Goal: Task Accomplishment & Management: Manage account settings

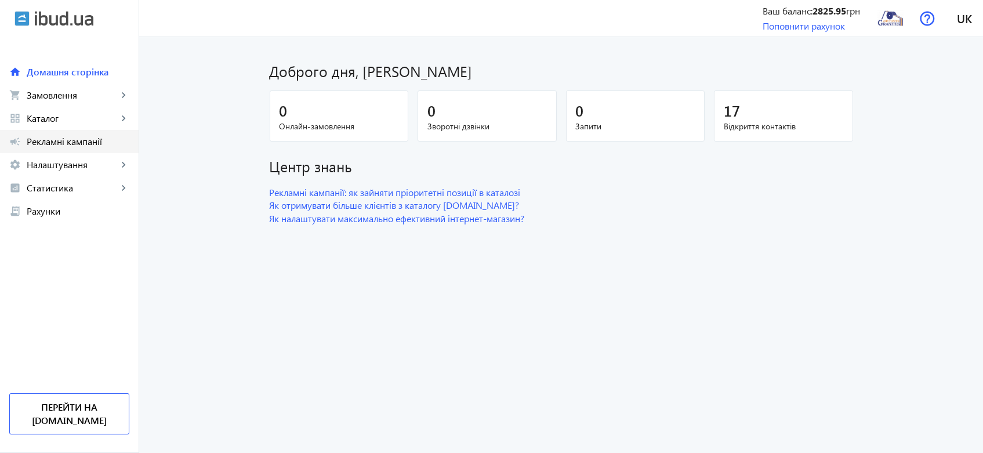
click at [57, 138] on span "Рекламні кампанії" at bounding box center [78, 142] width 103 height 12
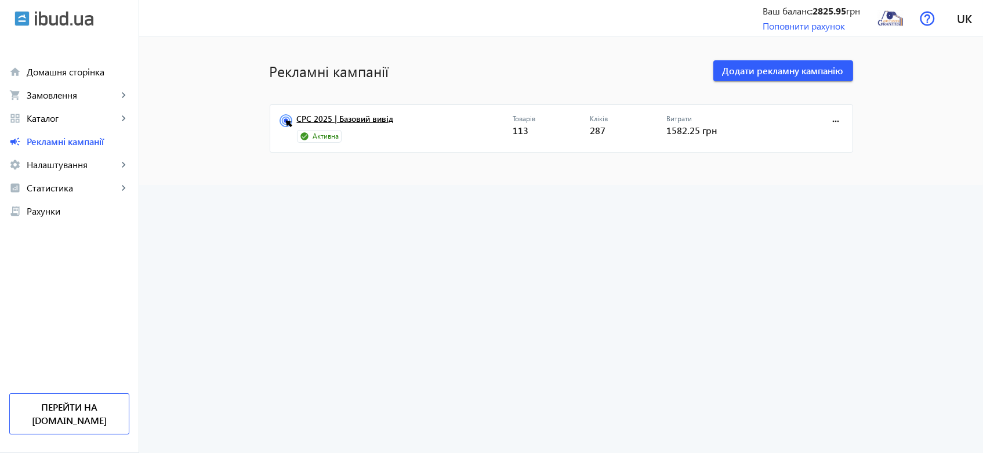
click at [340, 118] on link "CPC 2025 | Базовий вивід" at bounding box center [405, 122] width 216 height 16
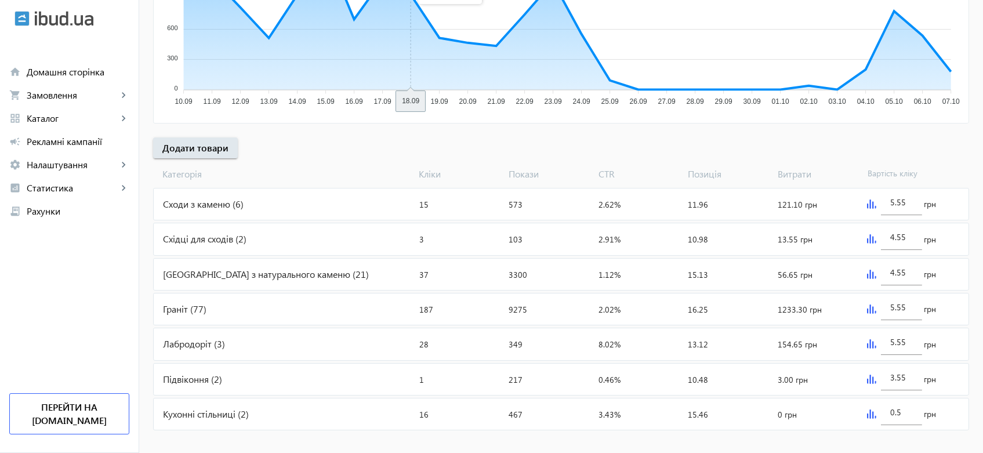
scroll to position [317, 0]
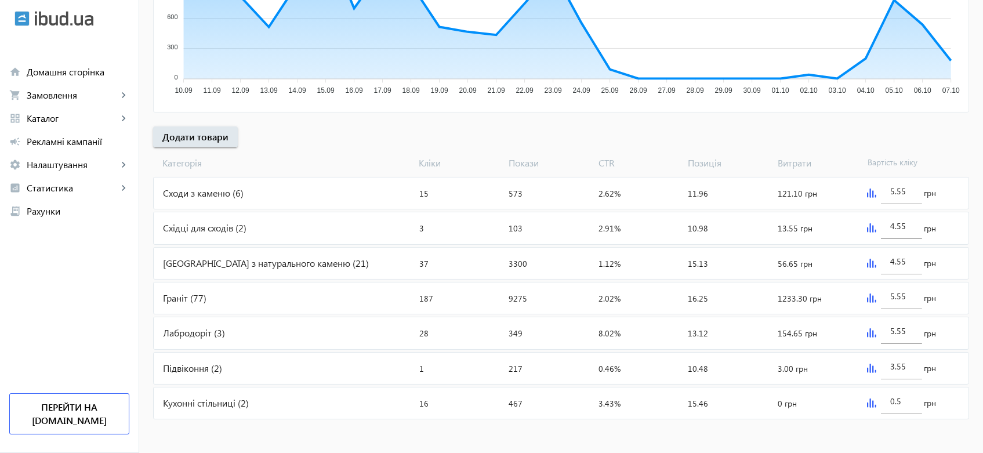
click at [220, 401] on div "Кухонні стільниці (2)" at bounding box center [284, 402] width 261 height 31
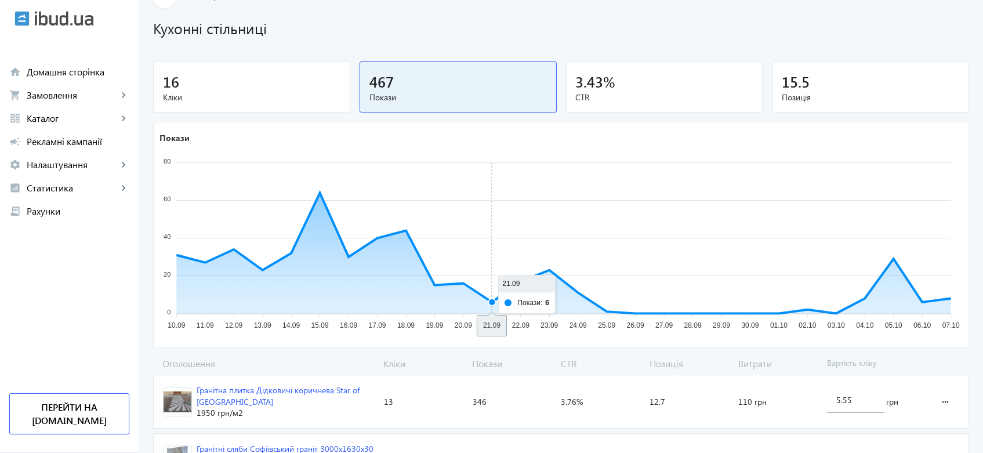
scroll to position [136, 0]
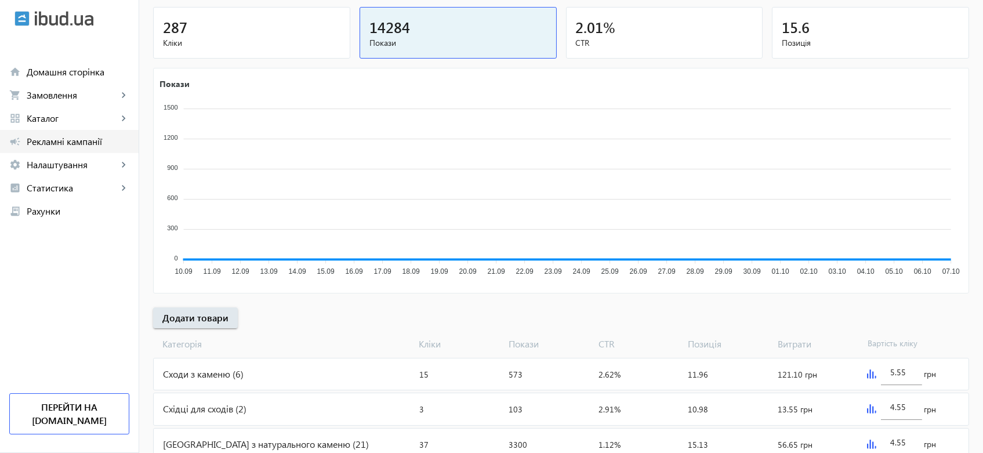
scroll to position [317, 0]
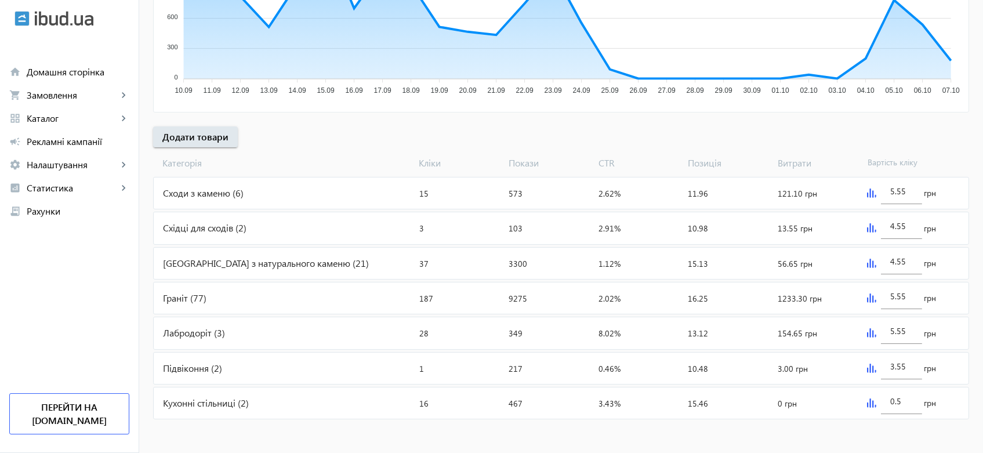
click at [190, 333] on div "Лабродоріт (3)" at bounding box center [284, 332] width 261 height 31
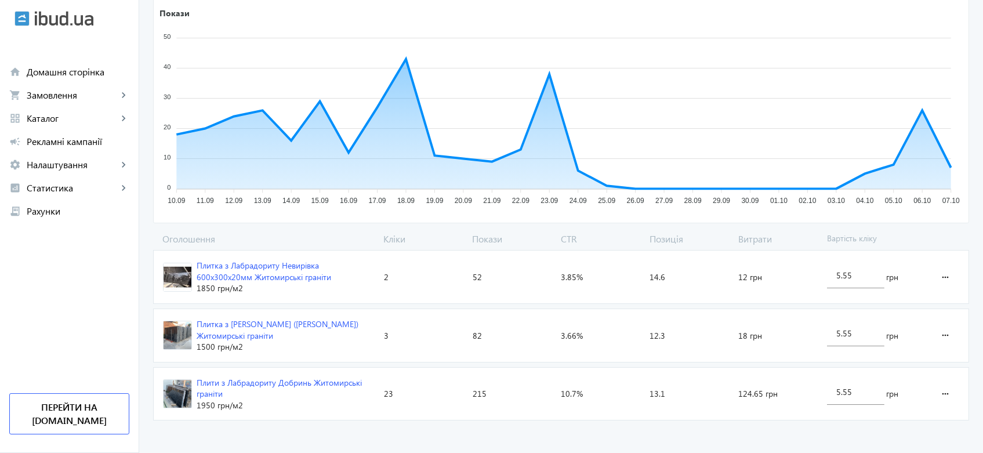
scroll to position [195, 0]
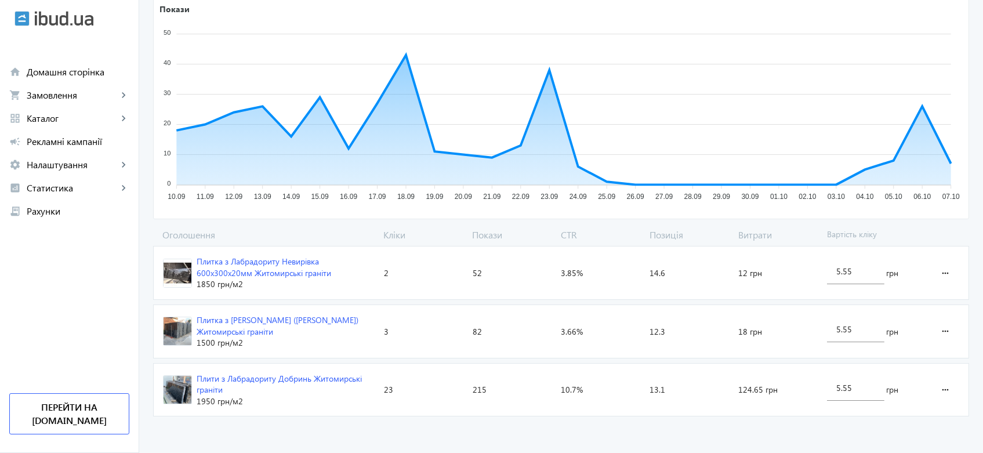
scroll to position [317, 0]
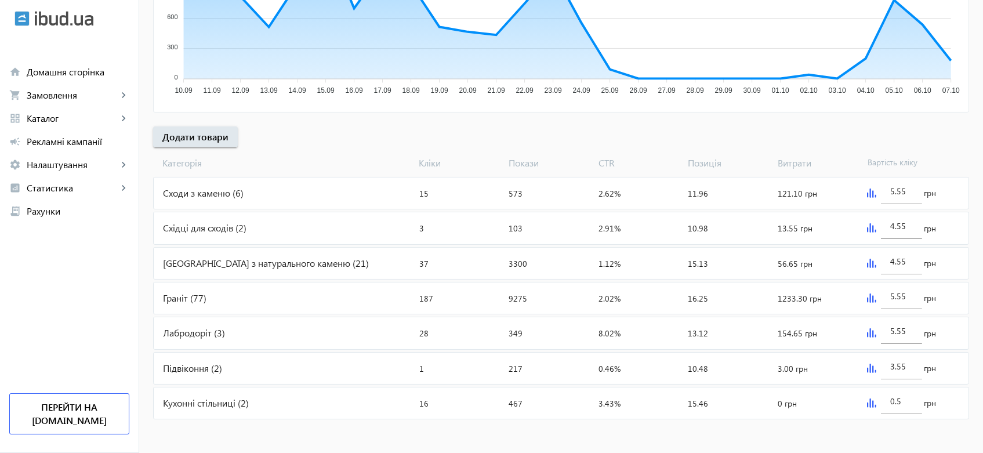
click at [172, 291] on div "Граніт (77)" at bounding box center [284, 297] width 261 height 31
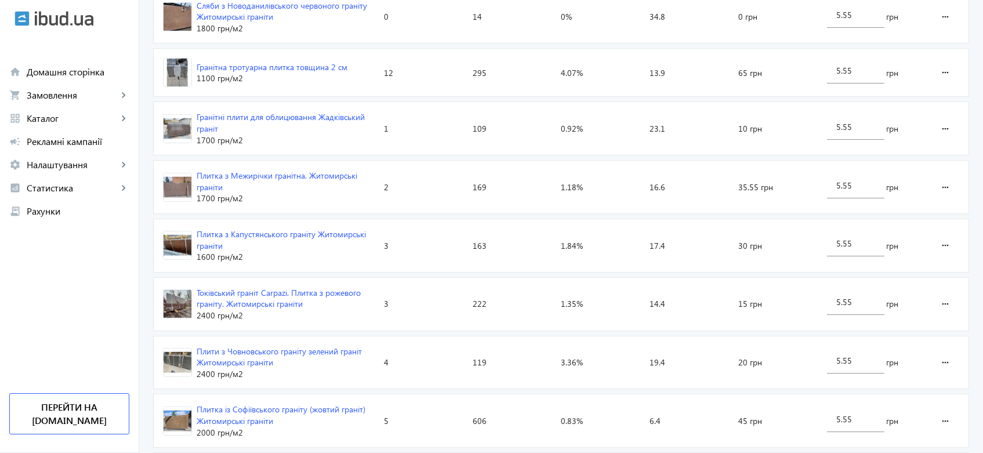
scroll to position [644, 0]
